Goal: Find specific page/section: Find specific page/section

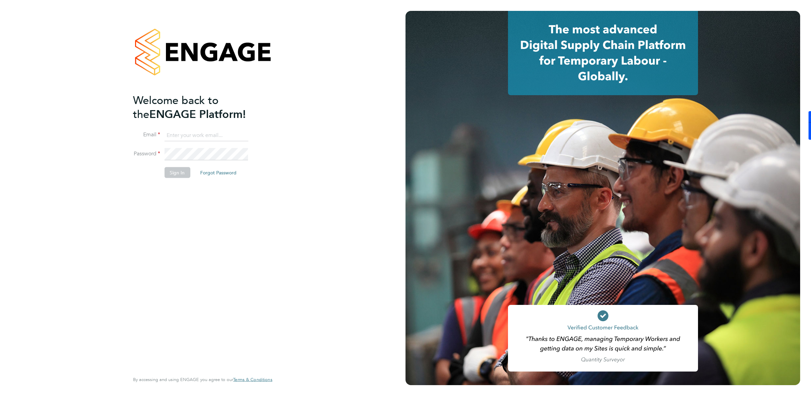
type input "william.heath@ganymedesolutions.co.uk"
click at [177, 171] on button "Sign In" at bounding box center [177, 172] width 26 height 11
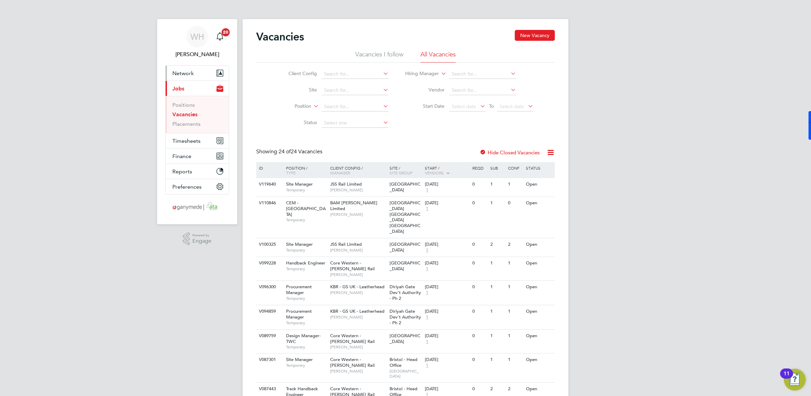
click at [184, 67] on button "Network" at bounding box center [197, 73] width 63 height 15
click at [187, 117] on link "Workers" at bounding box center [182, 118] width 21 height 6
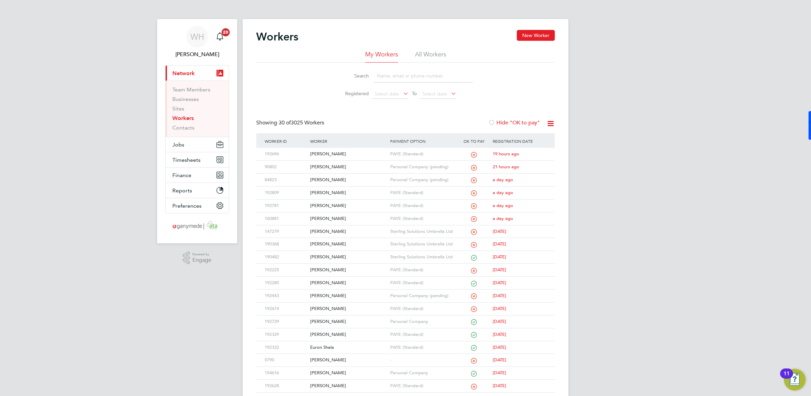
click at [398, 74] on input at bounding box center [423, 75] width 99 height 13
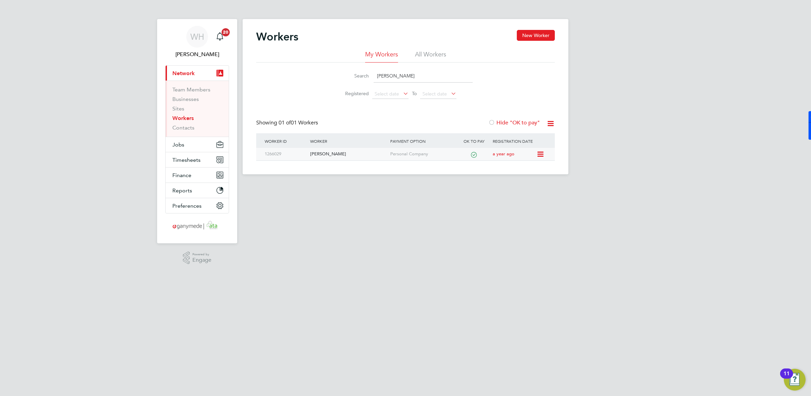
type input "[PERSON_NAME]"
click at [310, 155] on div "[PERSON_NAME]" at bounding box center [349, 154] width 80 height 13
